Goal: Task Accomplishment & Management: Manage account settings

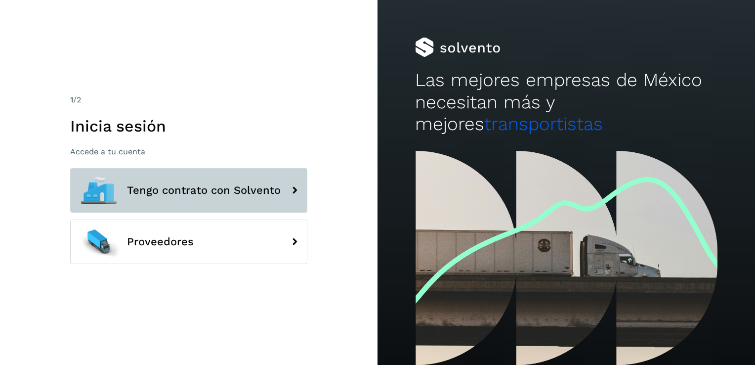
click at [262, 207] on button "Tengo contrato con Solvento" at bounding box center [188, 190] width 237 height 44
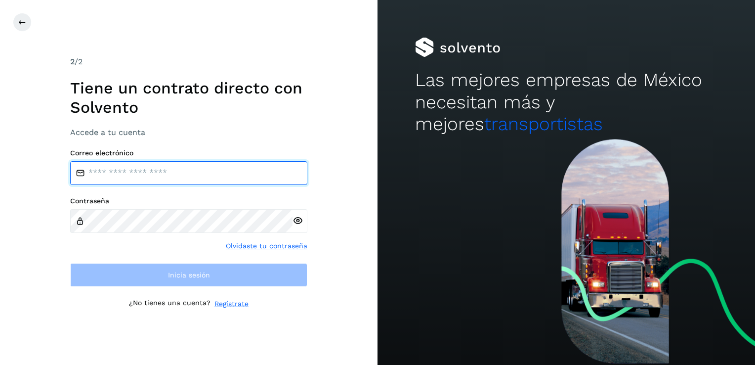
type input "**********"
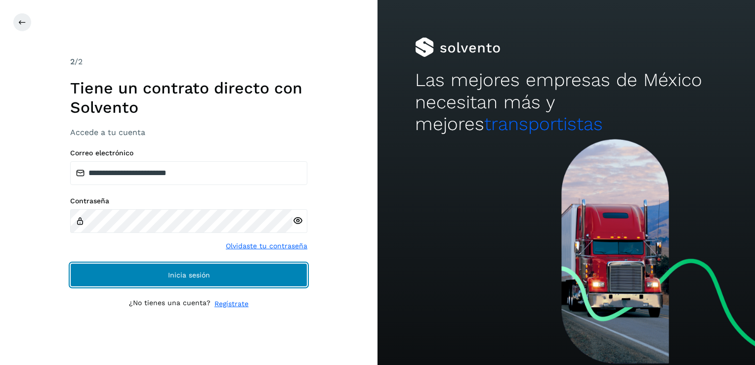
click at [213, 282] on button "Inicia sesión" at bounding box center [188, 275] width 237 height 24
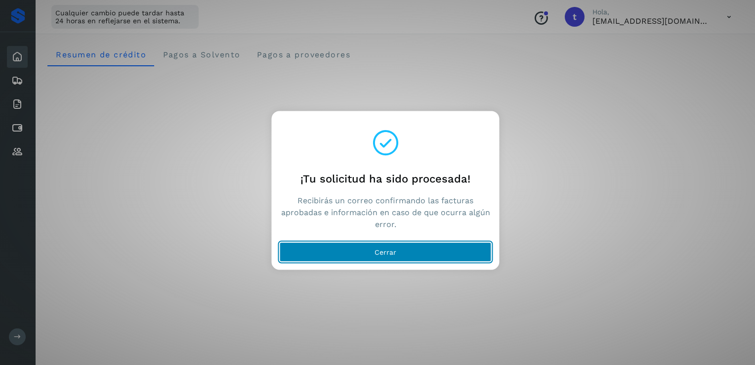
click at [386, 248] on span "Cerrar" at bounding box center [385, 251] width 22 height 7
